Goal: Task Accomplishment & Management: Manage account settings

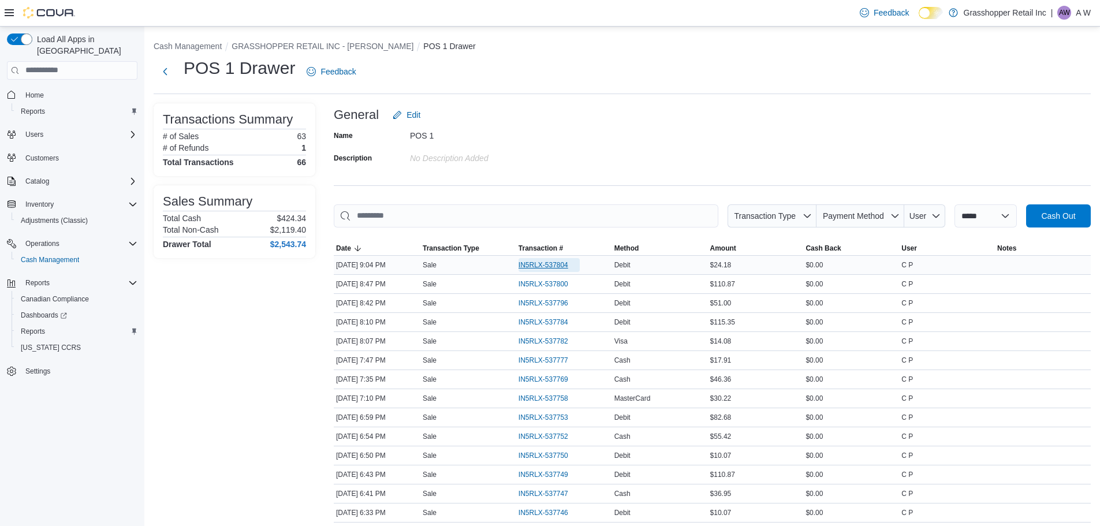
click at [547, 261] on span "IN5RLX-537804" at bounding box center [543, 264] width 50 height 9
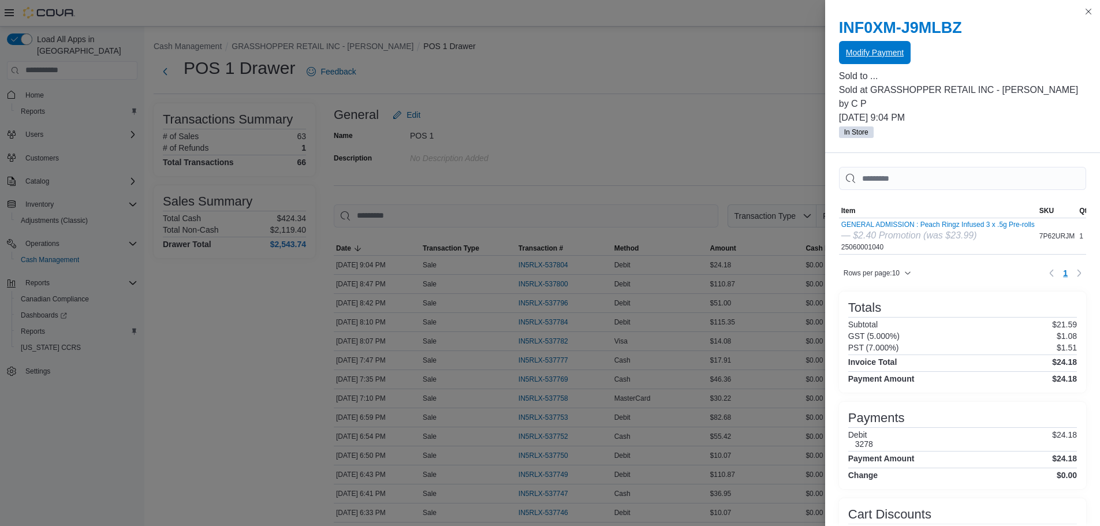
click at [858, 55] on span "Modify Payment" at bounding box center [875, 53] width 58 height 12
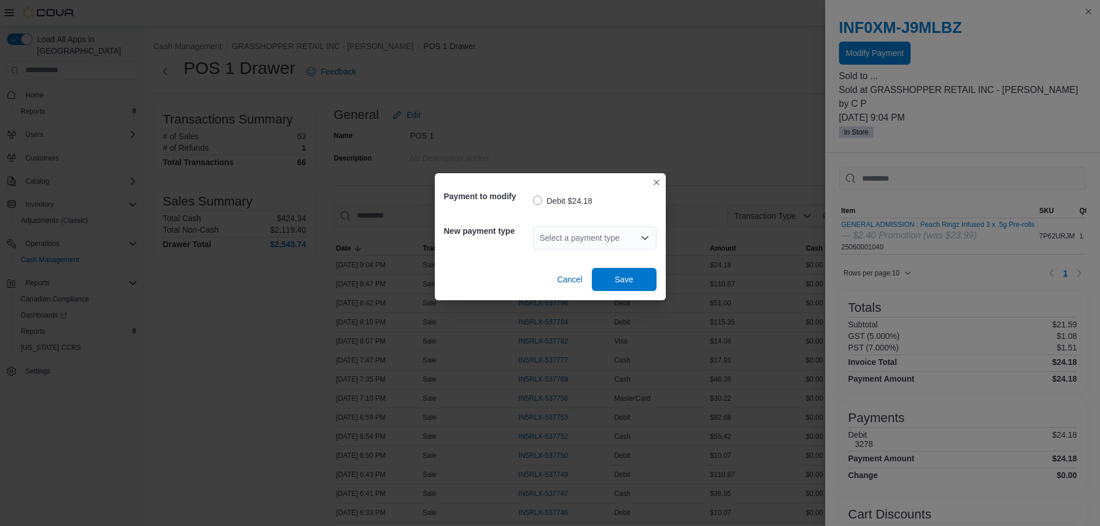
click at [557, 241] on div "Select a payment type" at bounding box center [595, 237] width 124 height 23
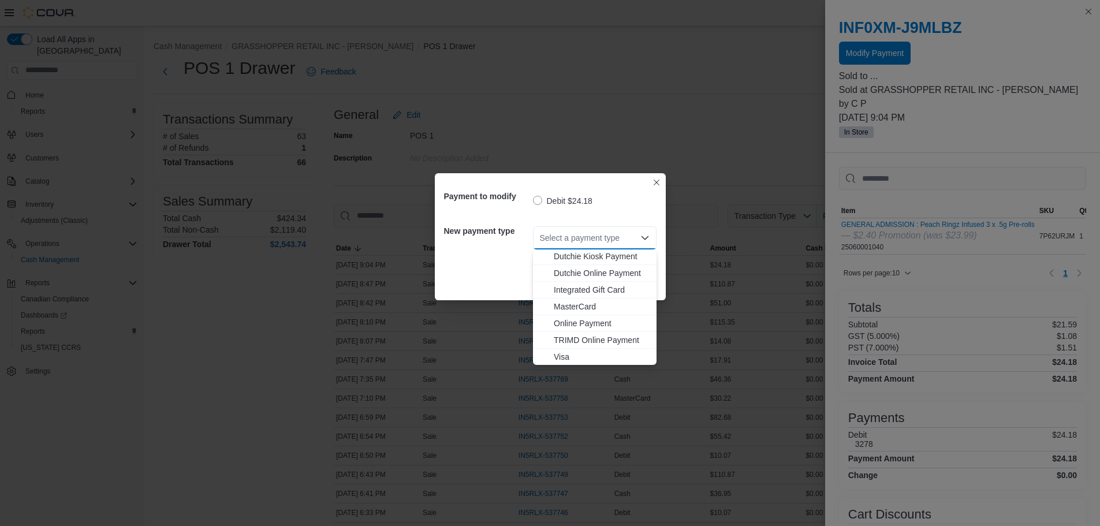
scroll to position [85, 0]
click at [579, 359] on span "Visa" at bounding box center [602, 356] width 96 height 12
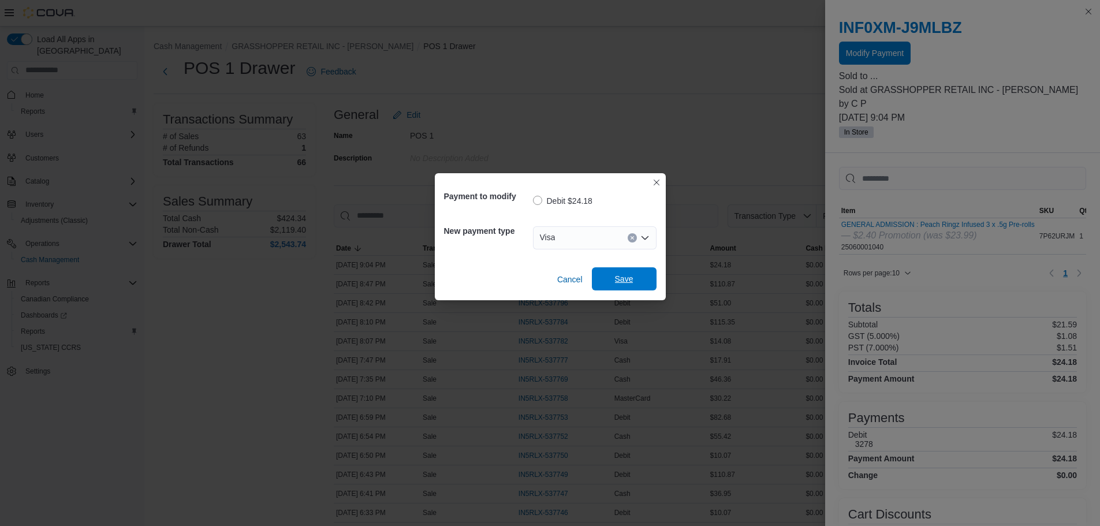
click at [629, 283] on span "Save" at bounding box center [624, 279] width 18 height 12
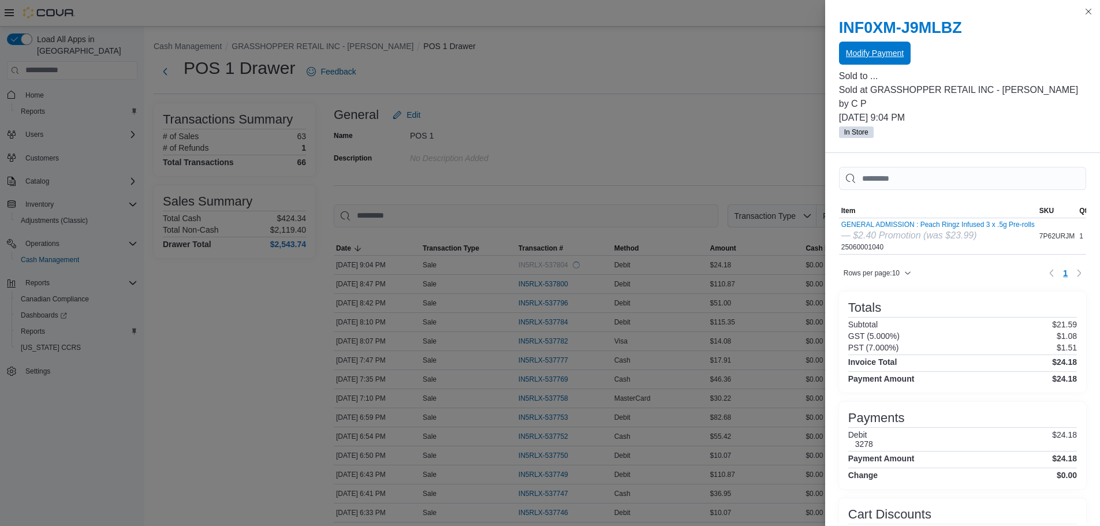
scroll to position [0, 0]
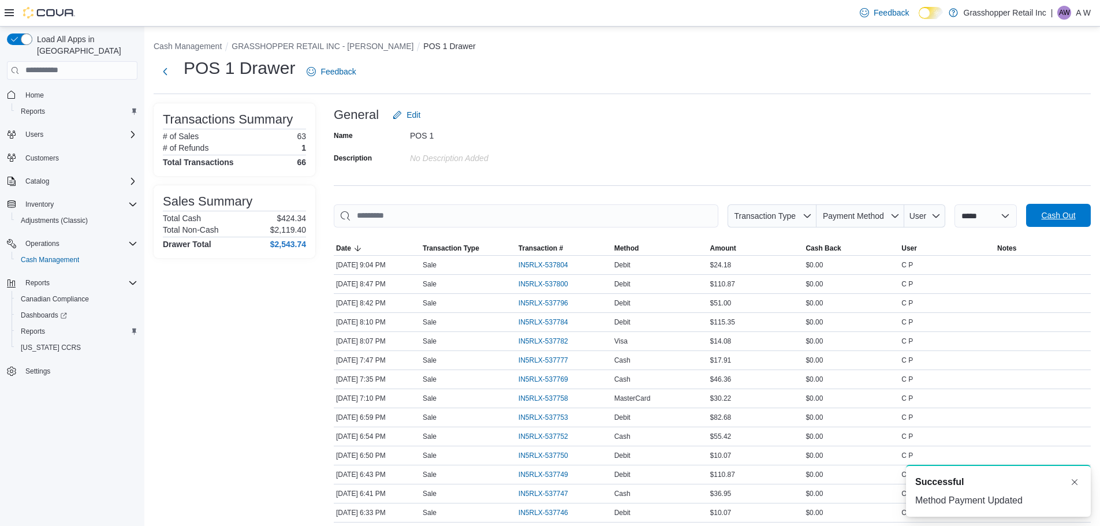
click at [1079, 222] on span "Cash Out" at bounding box center [1058, 215] width 51 height 23
